Goal: Transaction & Acquisition: Subscribe to service/newsletter

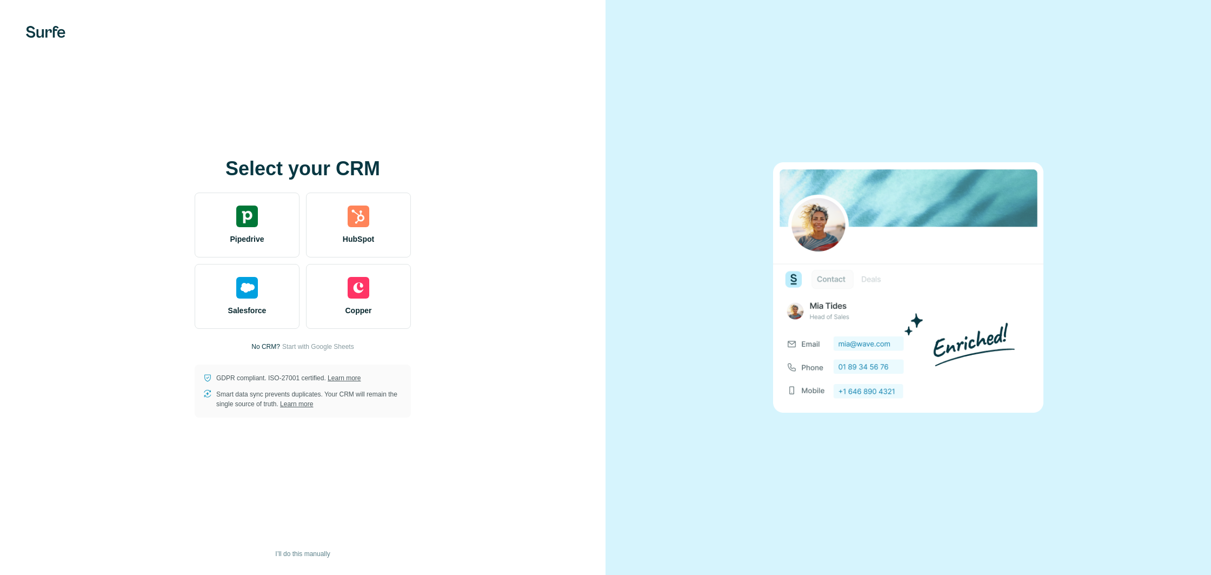
click at [332, 344] on span "Start with Google Sheets" at bounding box center [318, 347] width 72 height 10
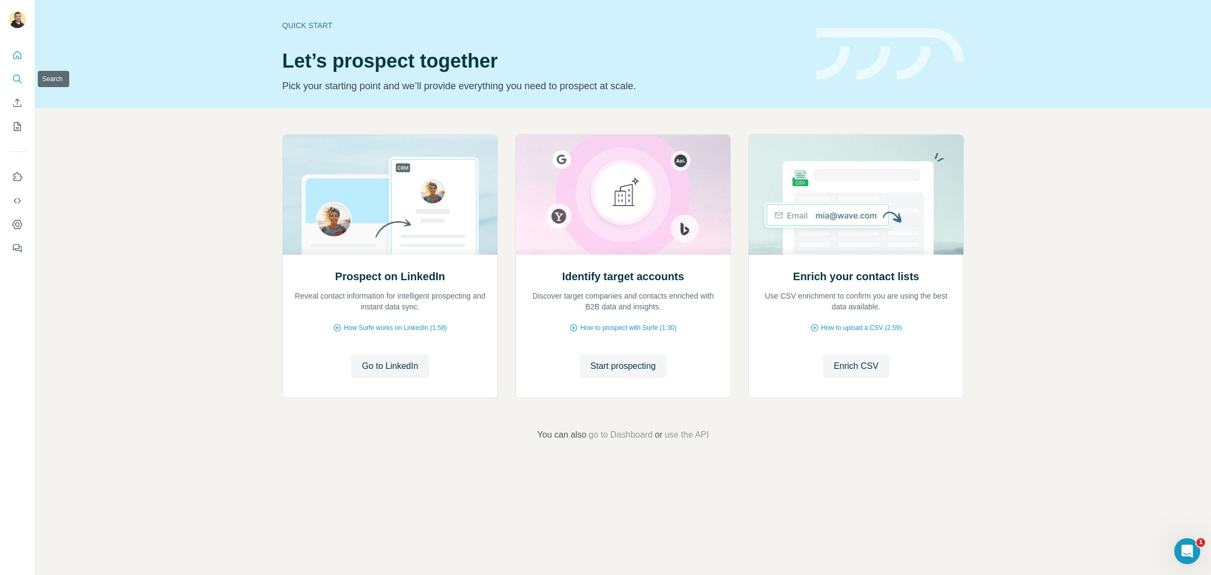
click at [11, 80] on button "Search" at bounding box center [17, 78] width 17 height 19
